Goal: Information Seeking & Learning: Find specific fact

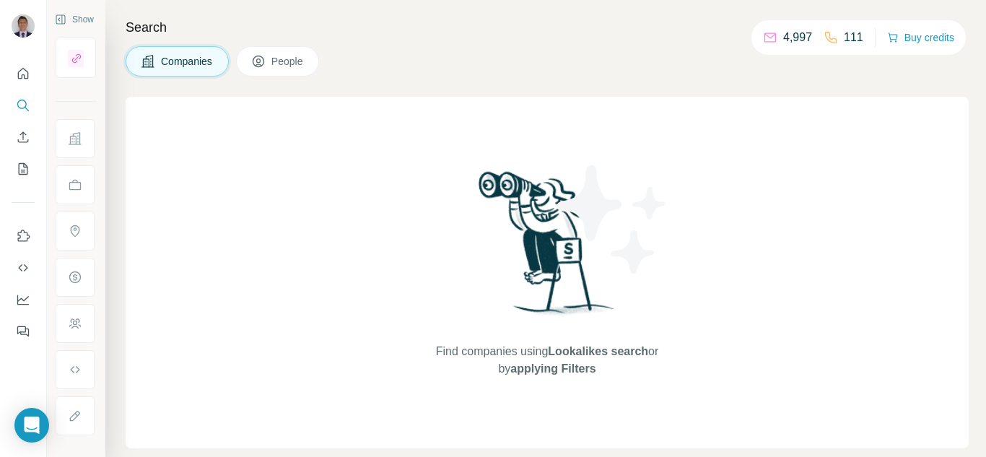
click at [298, 66] on span "People" at bounding box center [287, 61] width 33 height 14
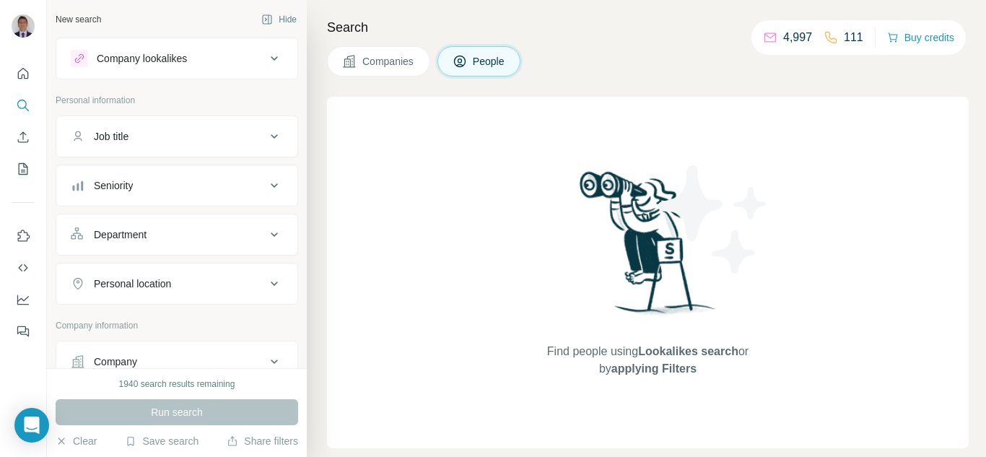
scroll to position [72, 0]
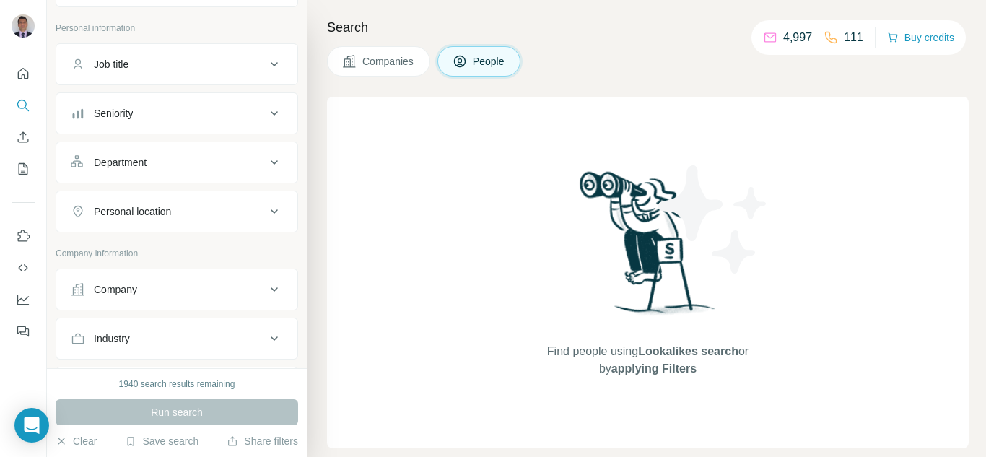
click at [152, 288] on div "Company" at bounding box center [168, 289] width 195 height 14
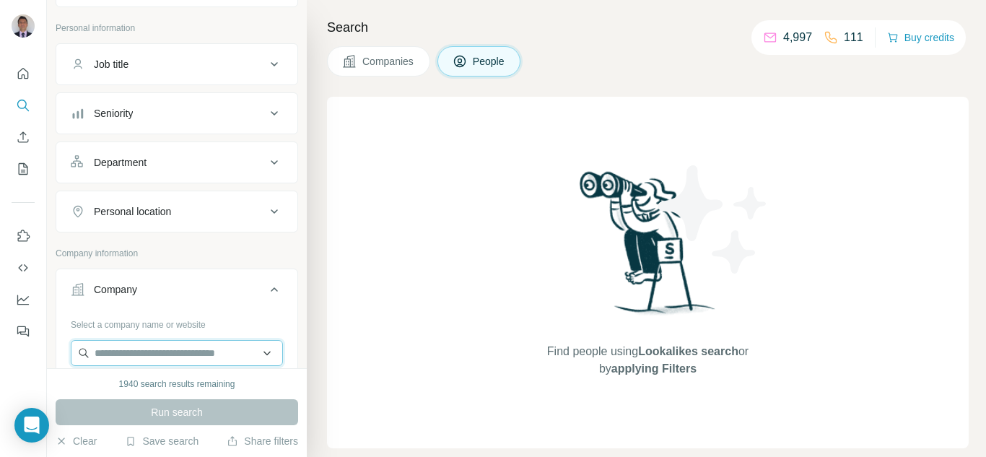
click at [123, 362] on input "text" at bounding box center [177, 353] width 212 height 26
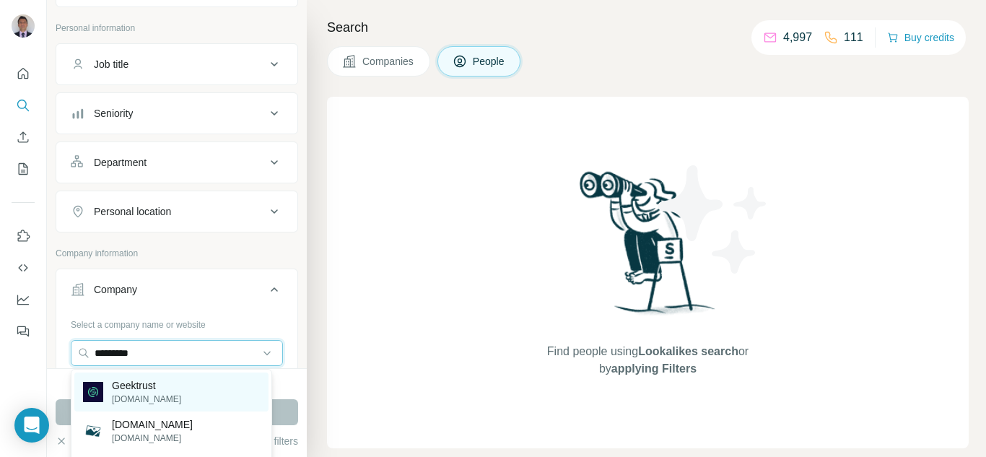
type input "*********"
click at [133, 398] on p "[DOMAIN_NAME]" at bounding box center [146, 399] width 69 height 13
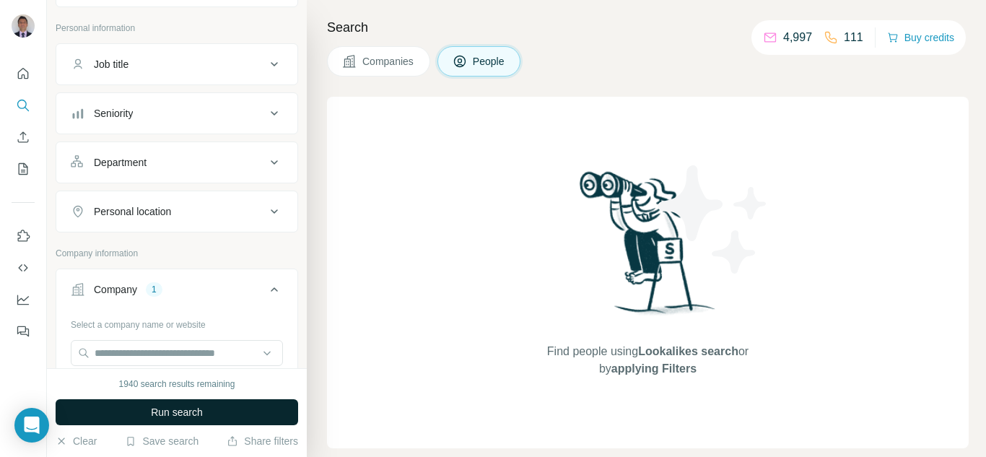
click at [154, 419] on span "Run search" at bounding box center [177, 412] width 52 height 14
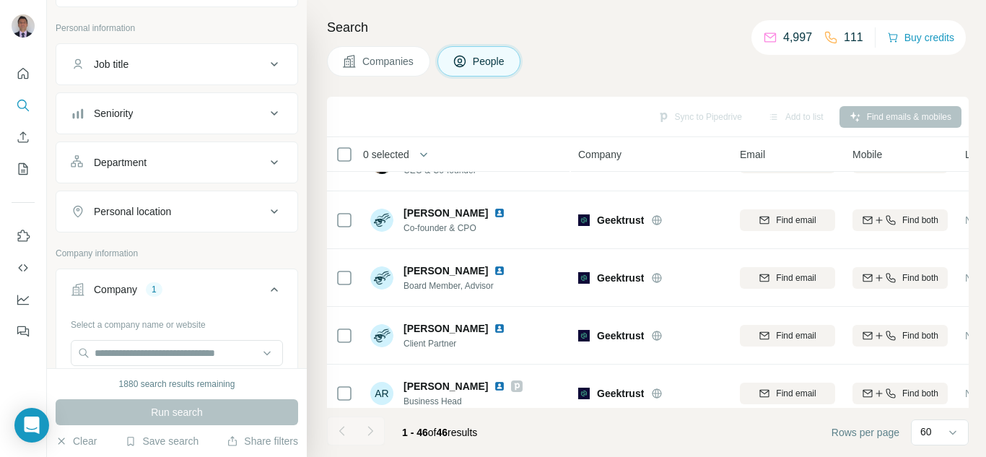
scroll to position [72, 0]
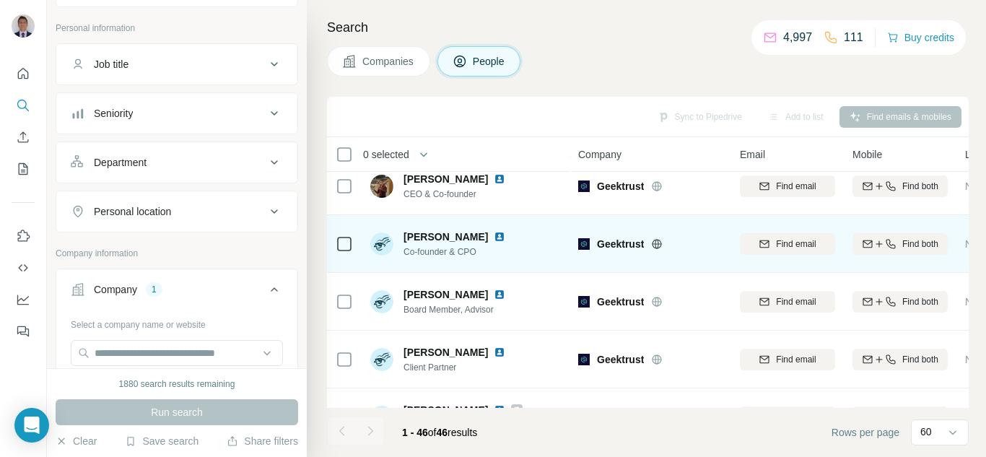
click at [494, 235] on img at bounding box center [500, 237] width 12 height 12
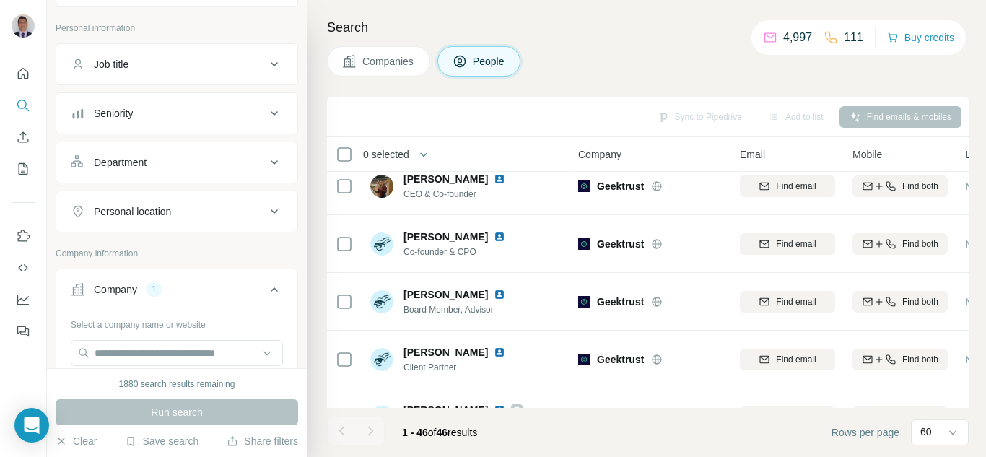
click at [546, 427] on footer "1 - 46 of 46 results Rows per page 60" at bounding box center [648, 432] width 642 height 49
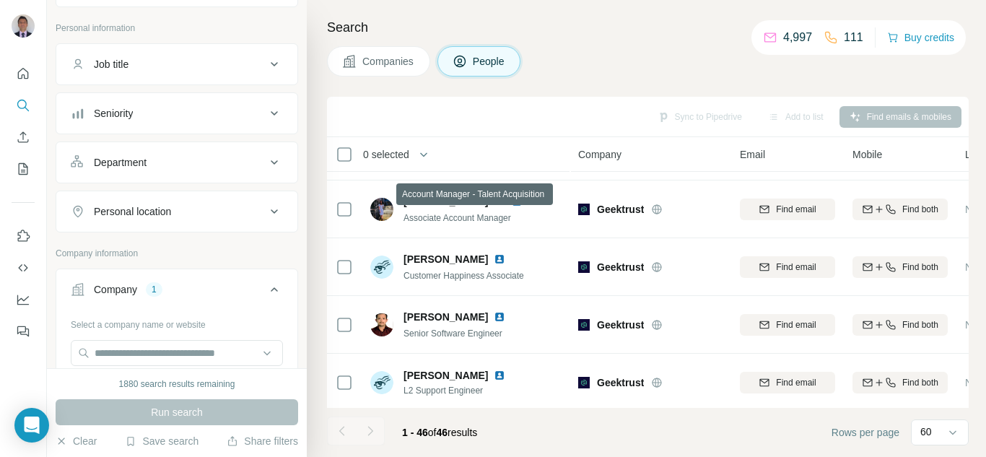
scroll to position [1010, 0]
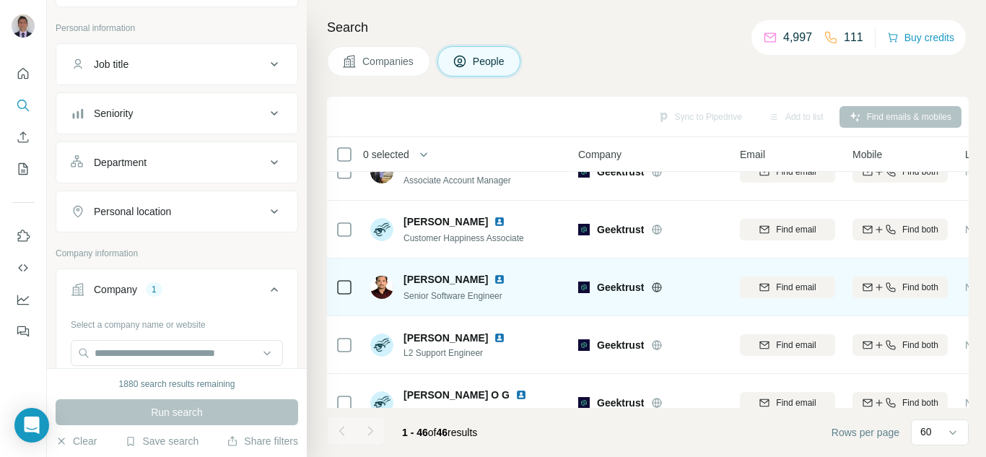
click at [494, 276] on img at bounding box center [500, 280] width 12 height 12
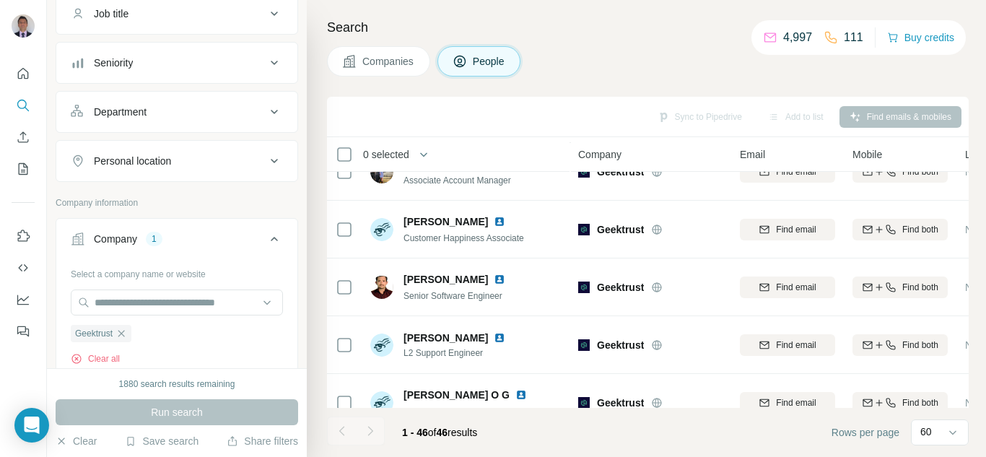
scroll to position [217, 0]
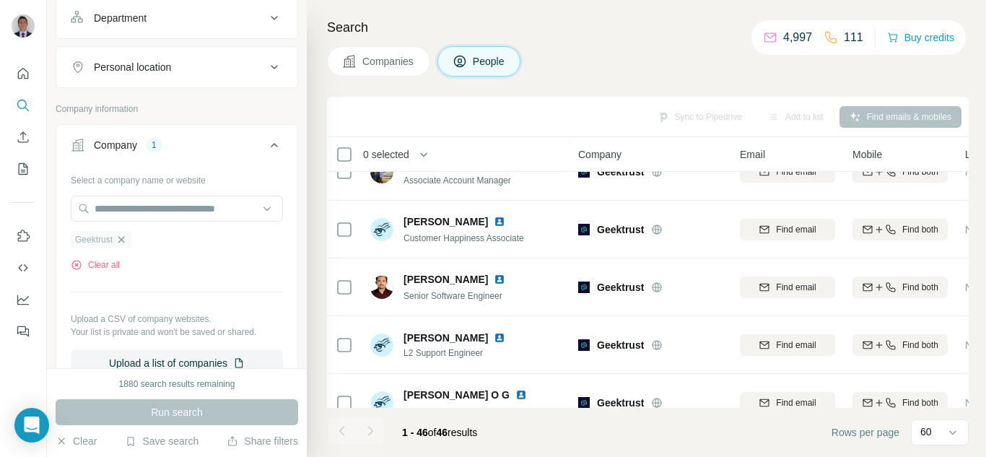
click at [124, 240] on icon "button" at bounding box center [121, 239] width 6 height 6
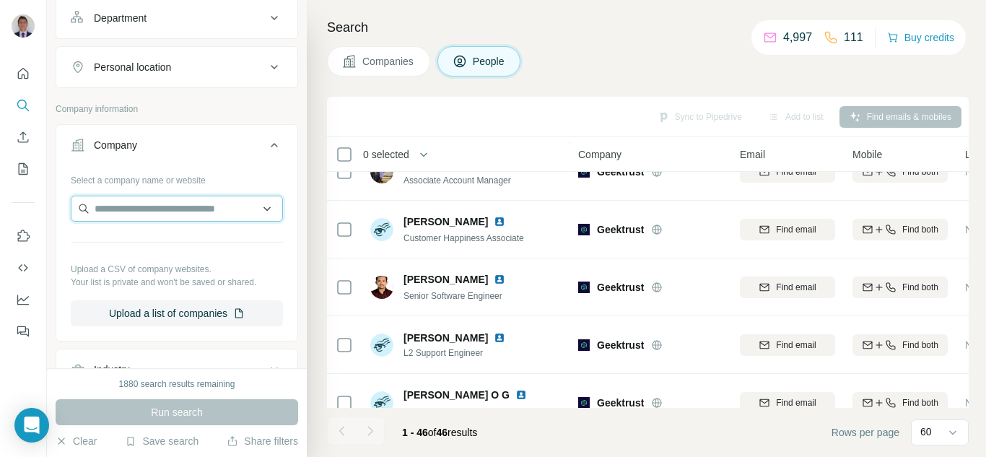
click at [143, 206] on input "text" at bounding box center [177, 209] width 212 height 26
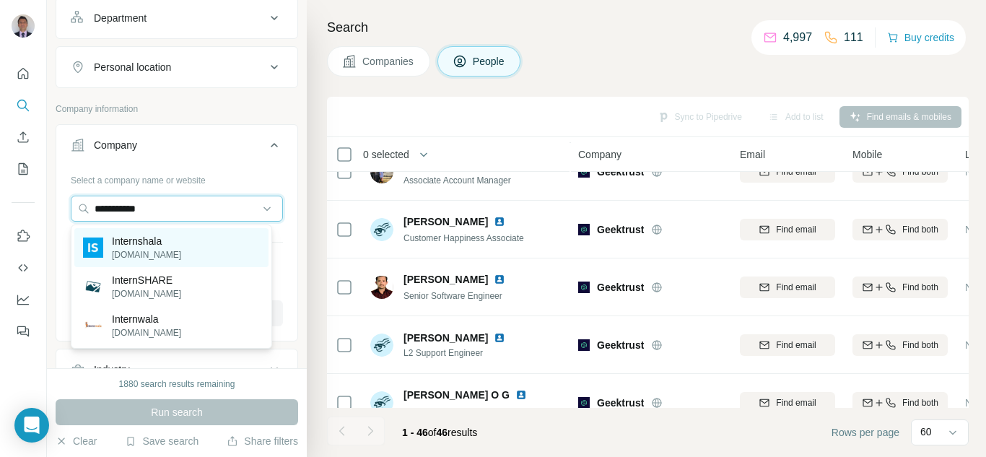
type input "**********"
click at [147, 254] on p "[DOMAIN_NAME]" at bounding box center [146, 254] width 69 height 13
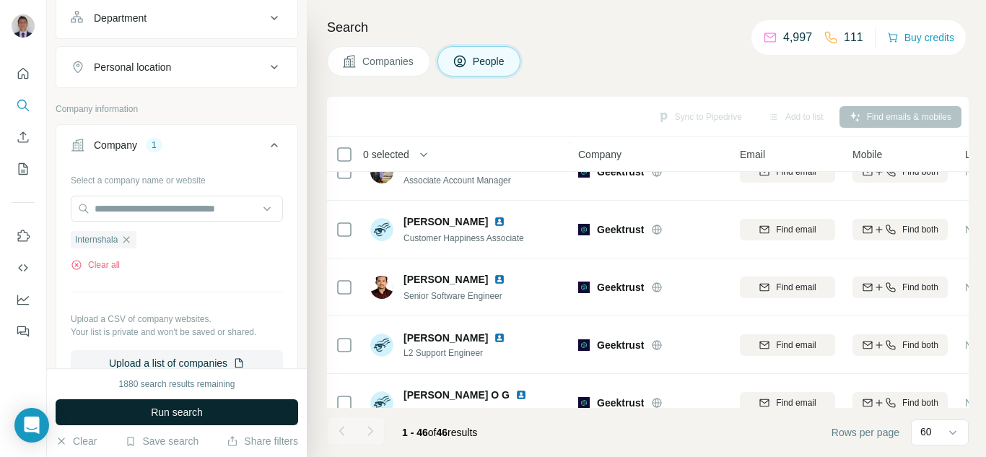
click at [154, 411] on span "Run search" at bounding box center [177, 412] width 52 height 14
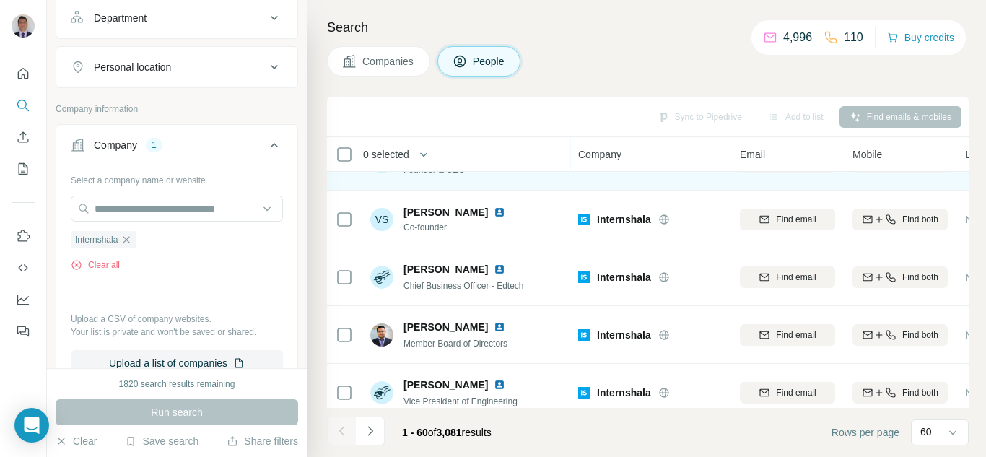
scroll to position [144, 0]
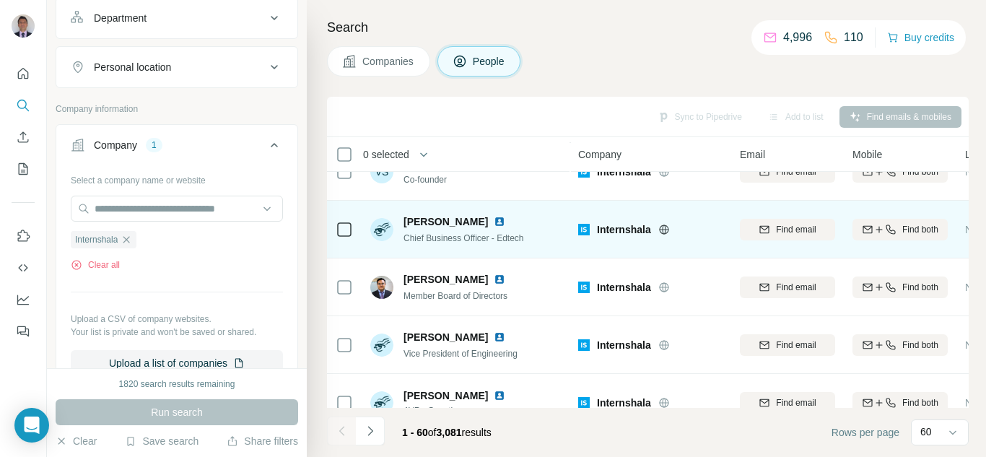
click at [494, 222] on img at bounding box center [500, 222] width 12 height 12
